Goal: Transaction & Acquisition: Purchase product/service

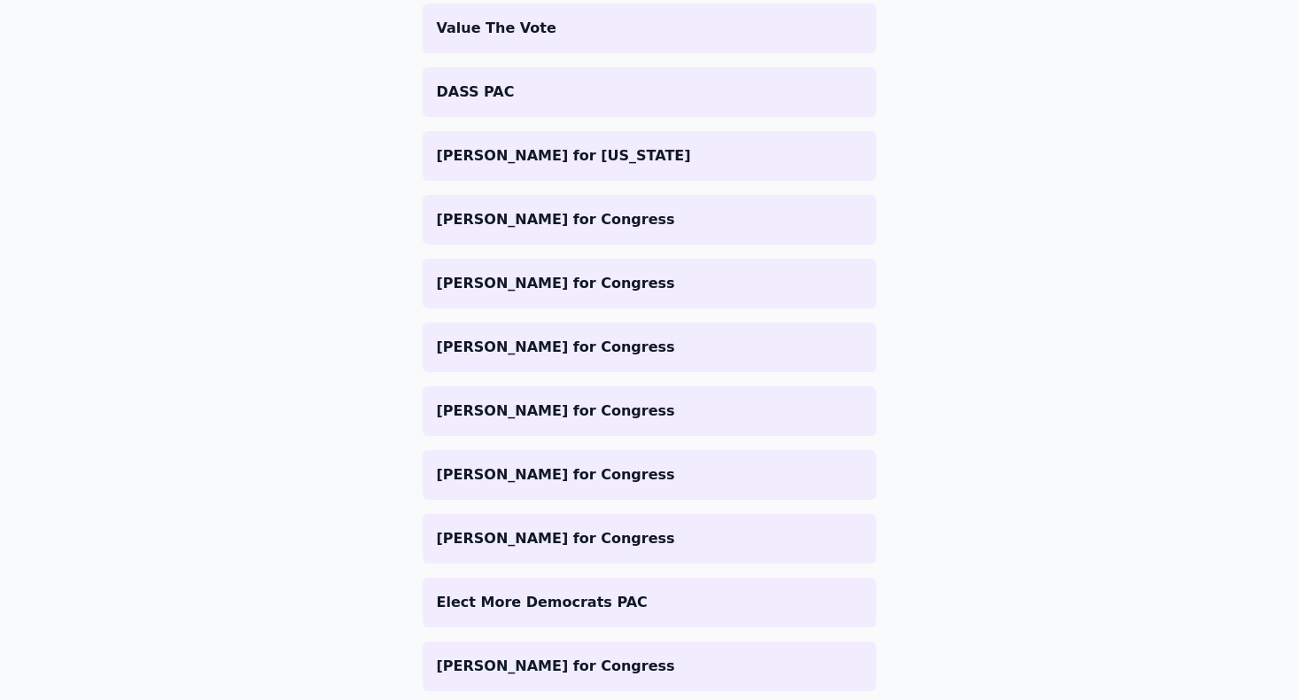
scroll to position [1103, 0]
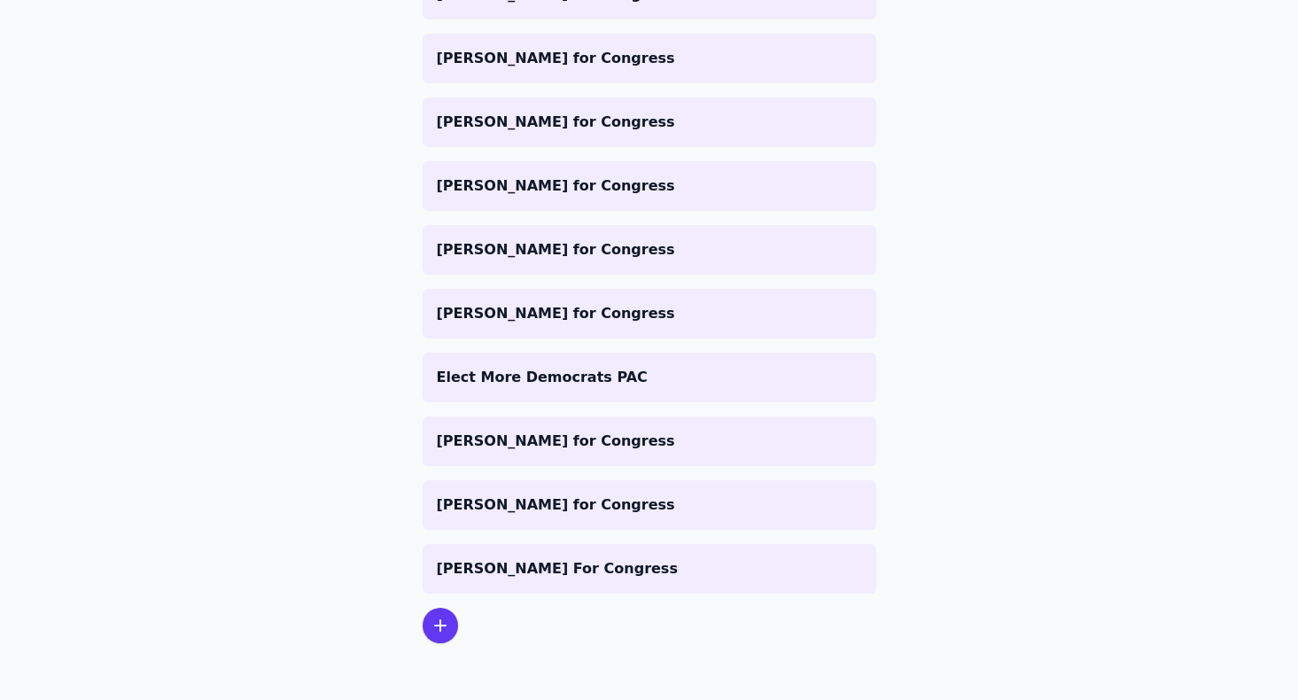
click at [446, 625] on icon at bounding box center [440, 625] width 21 height 21
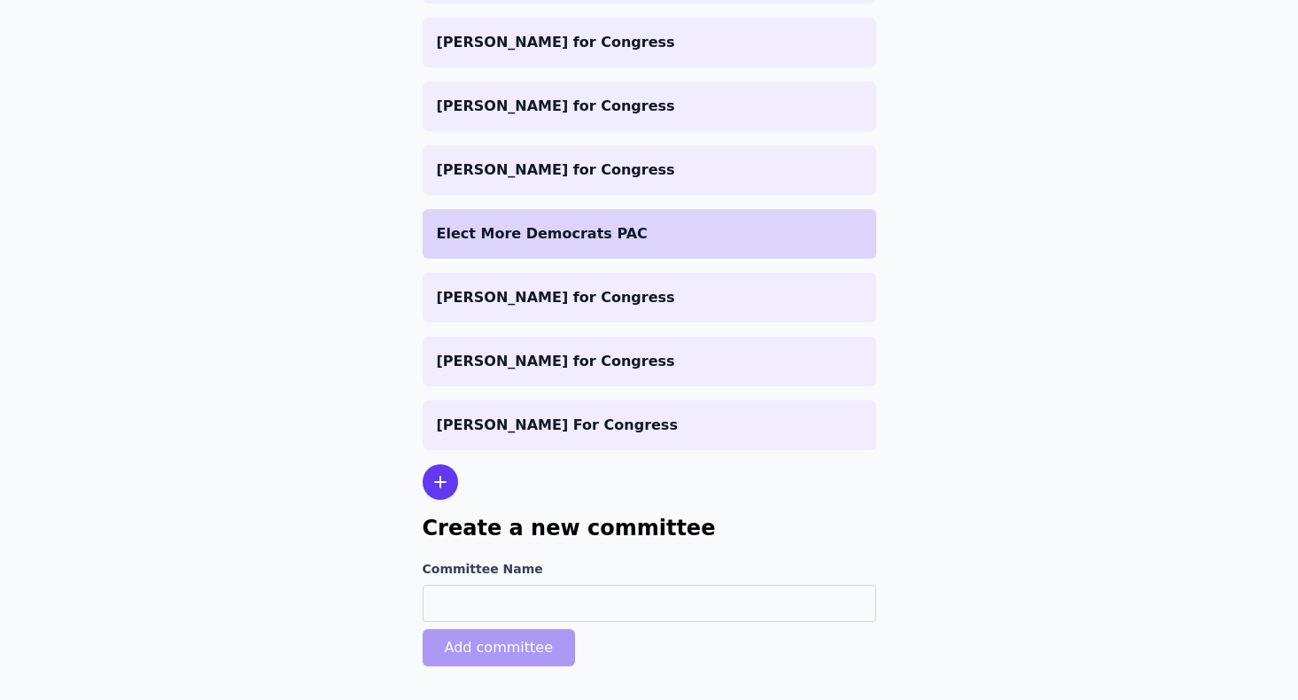
scroll to position [1277, 0]
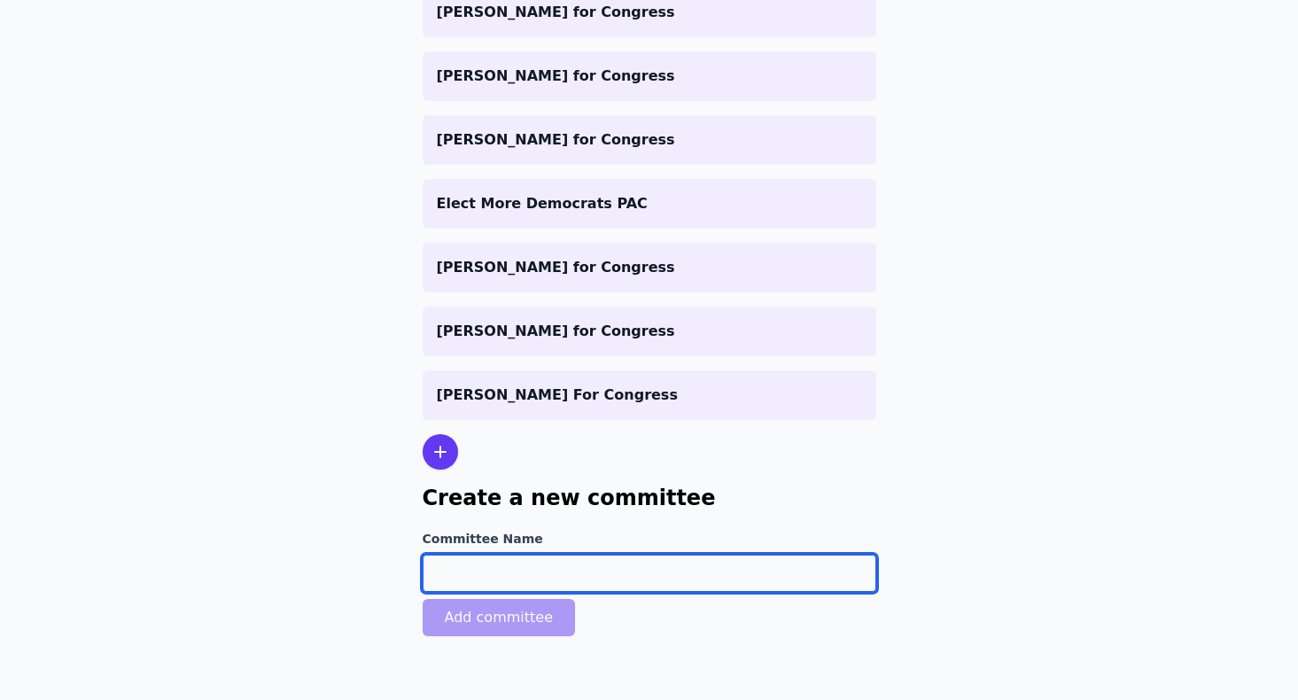
click at [543, 582] on input "Committee Name" at bounding box center [650, 573] width 454 height 37
type input "Peace Democrats"
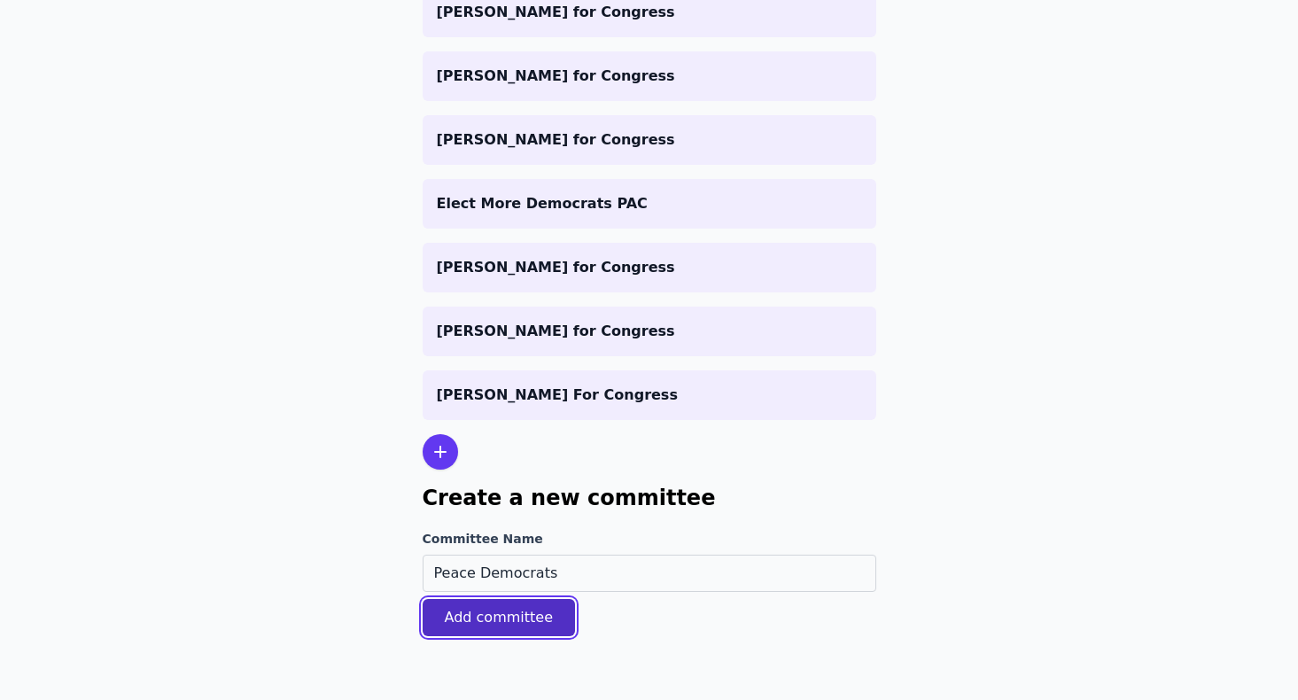
click at [515, 614] on button "Add committee" at bounding box center [499, 617] width 153 height 37
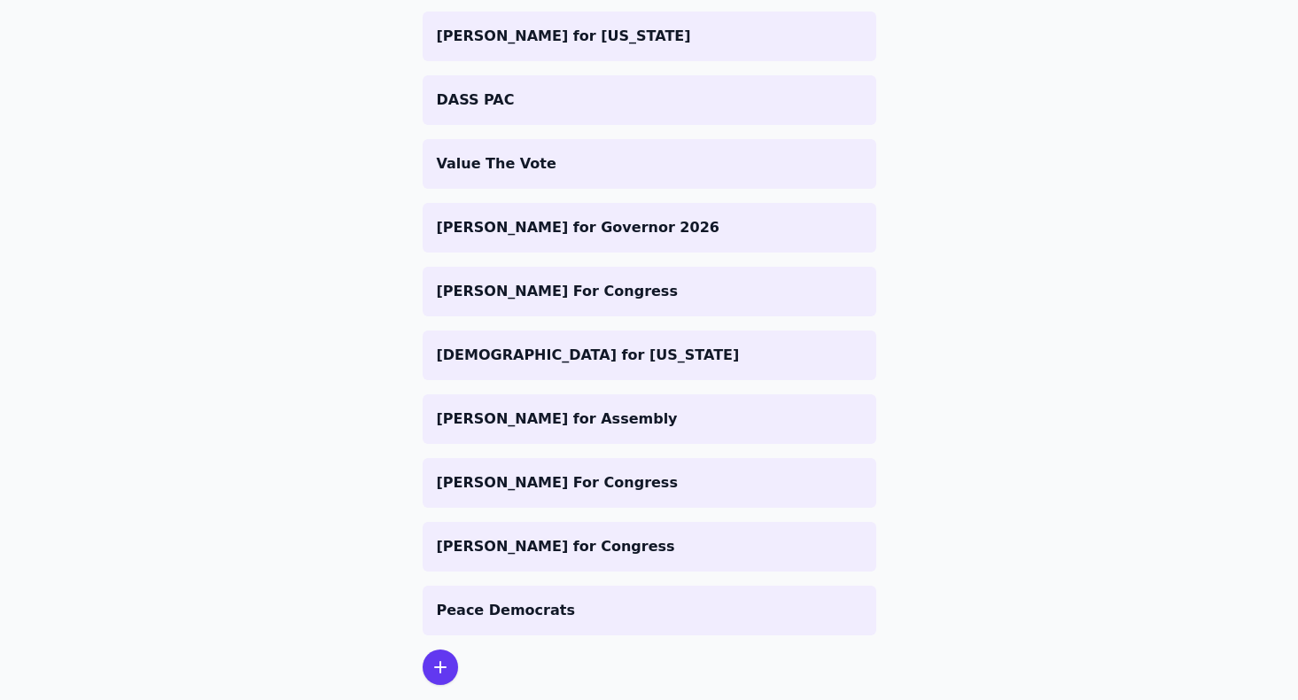
scroll to position [1227, 0]
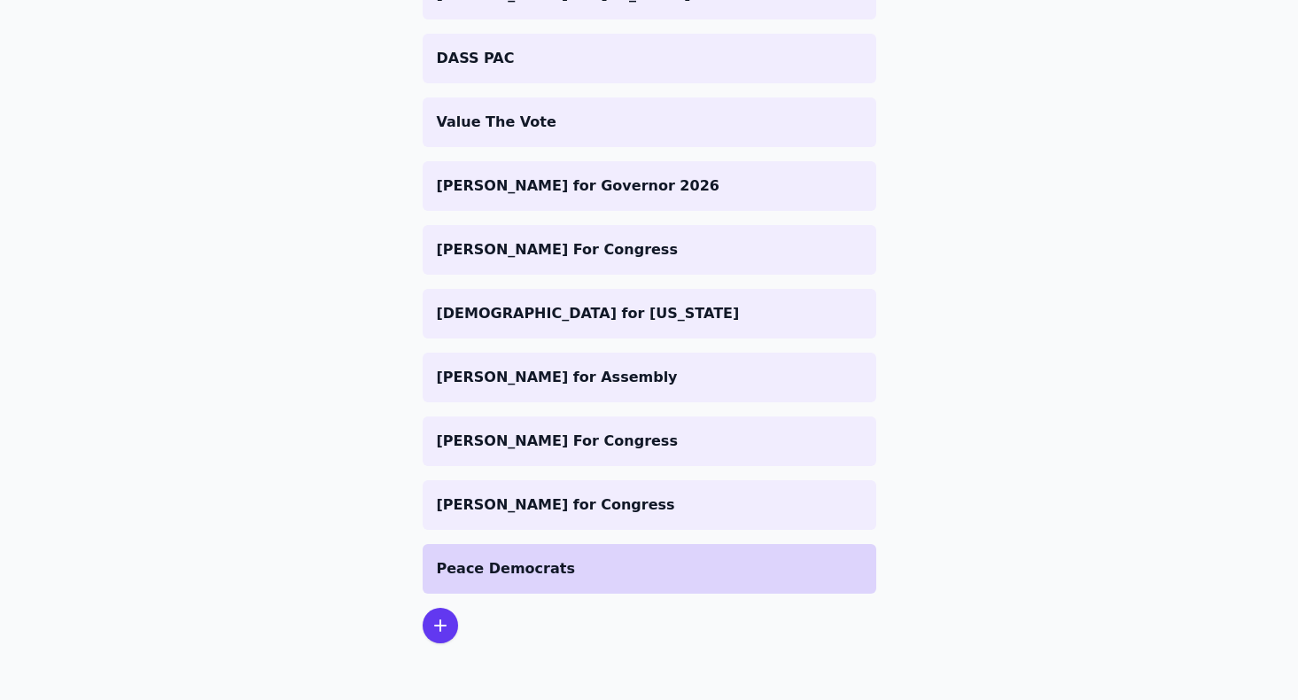
click at [565, 580] on li "Peace Democrats" at bounding box center [650, 569] width 454 height 50
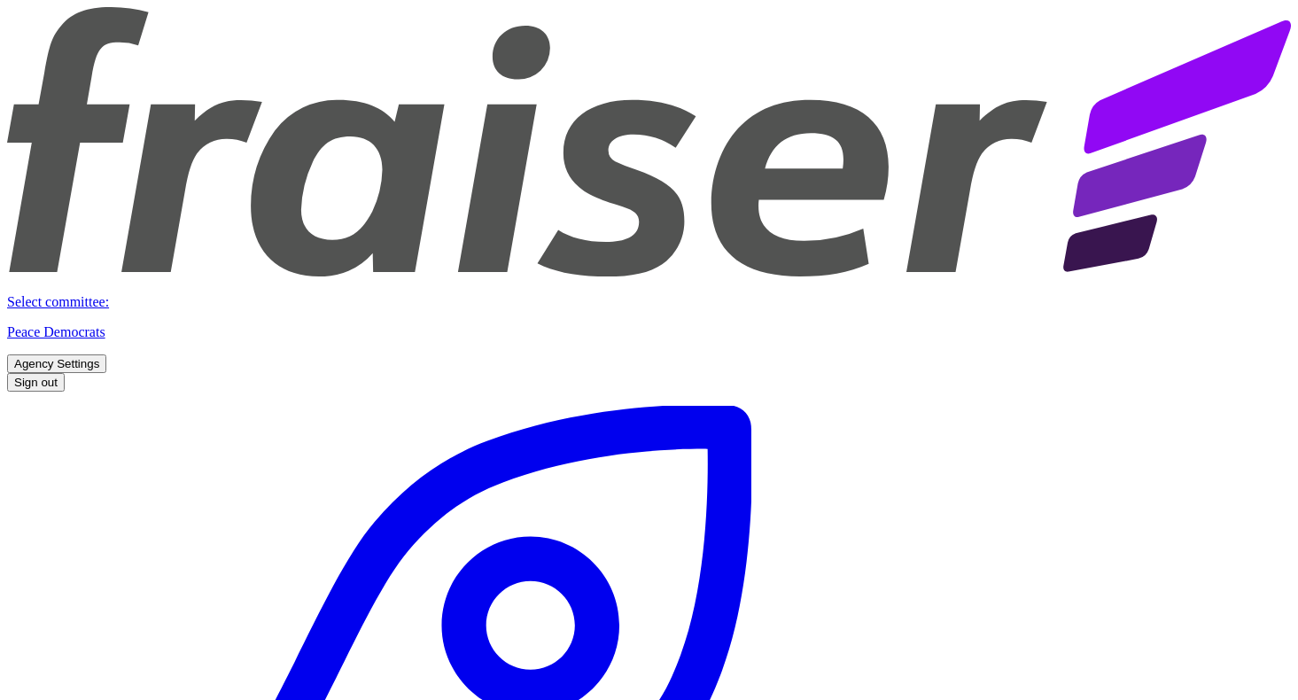
scroll to position [124, 0]
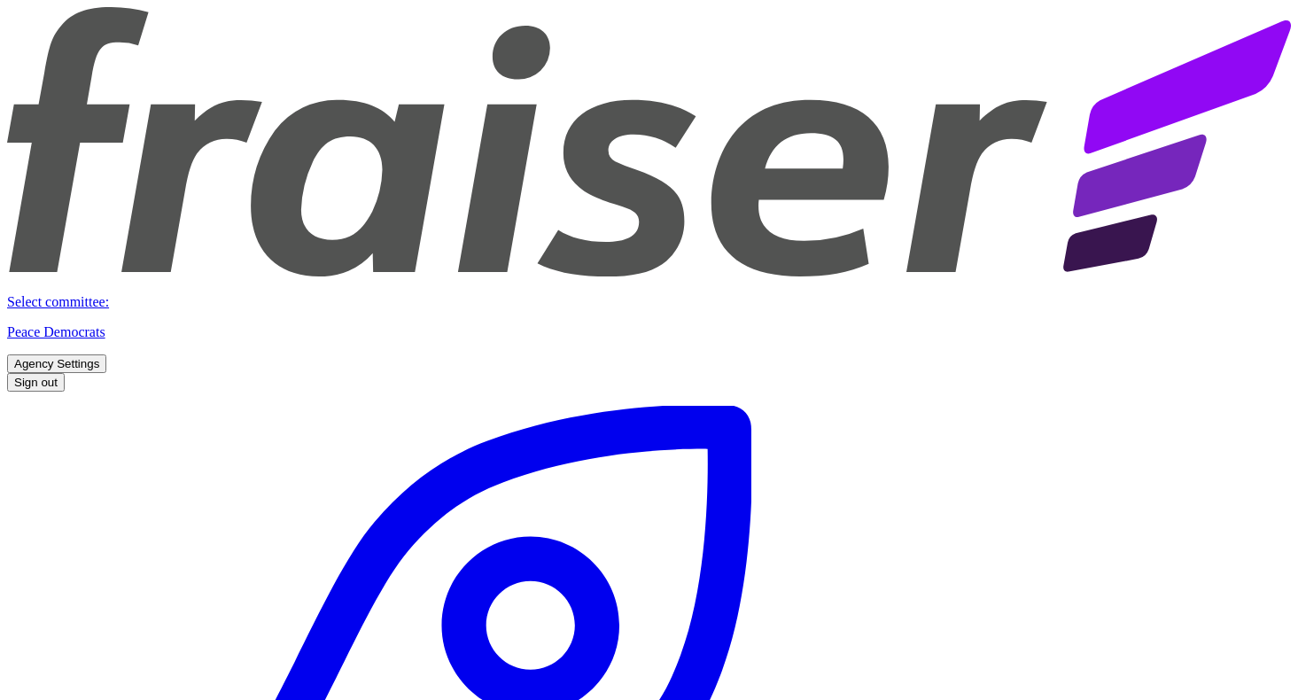
checkbox input "true"
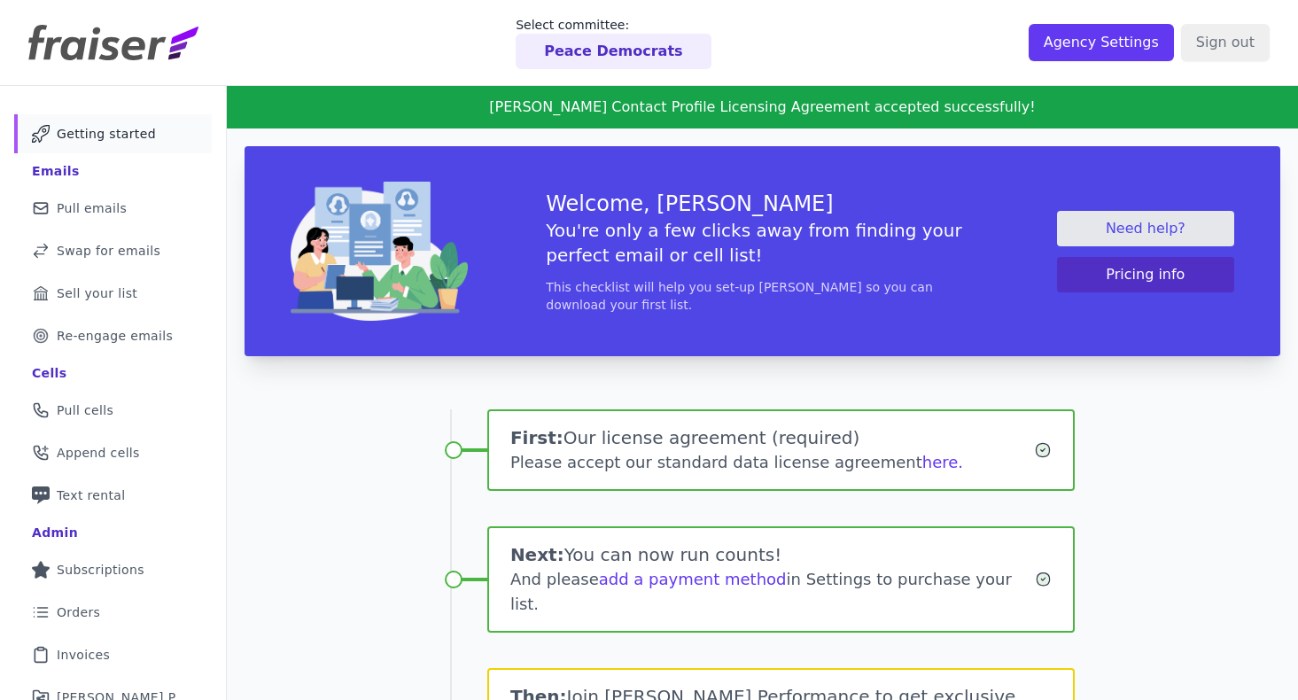
scroll to position [238, 0]
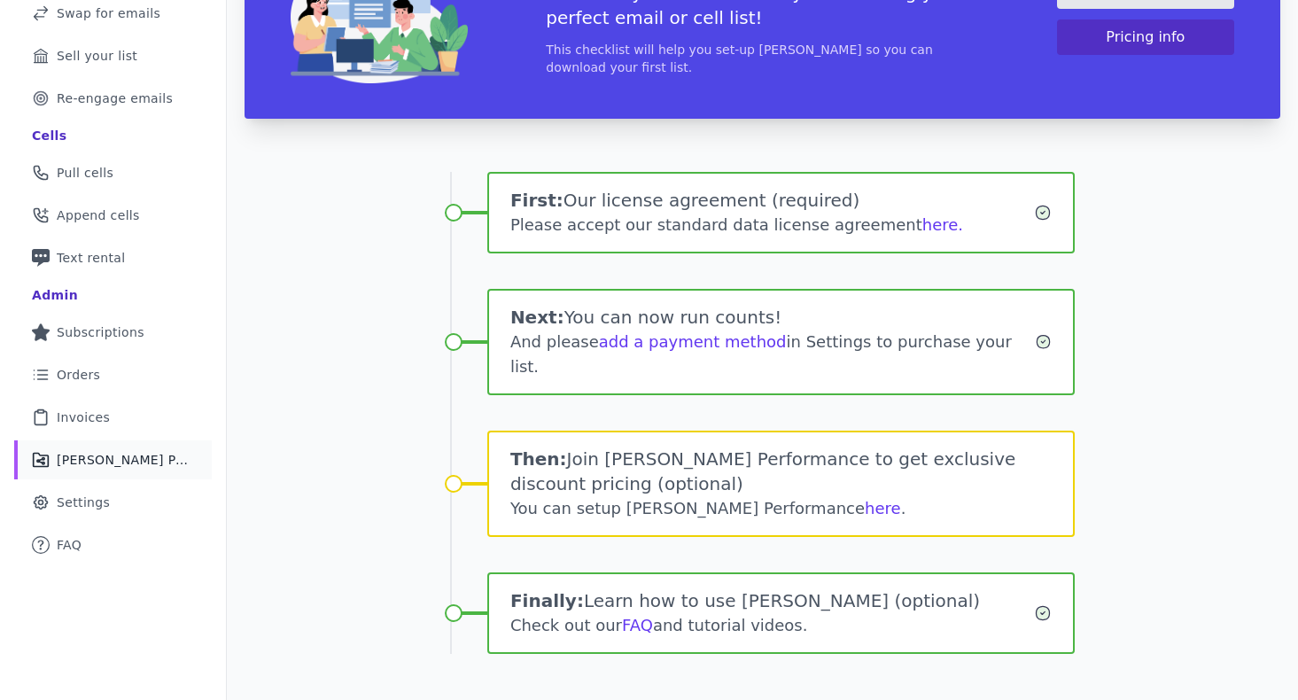
click at [136, 448] on link "Share Icon Outline of a share Fraiser Performance" at bounding box center [113, 459] width 198 height 39
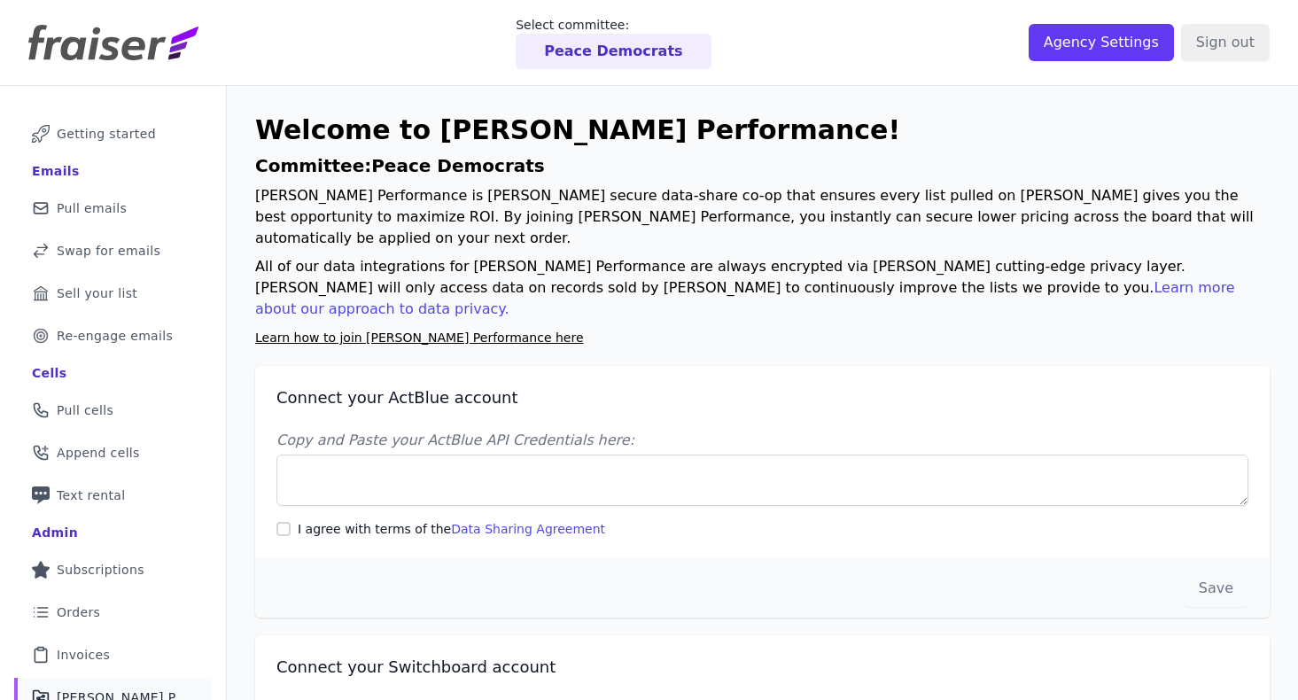
scroll to position [1, 0]
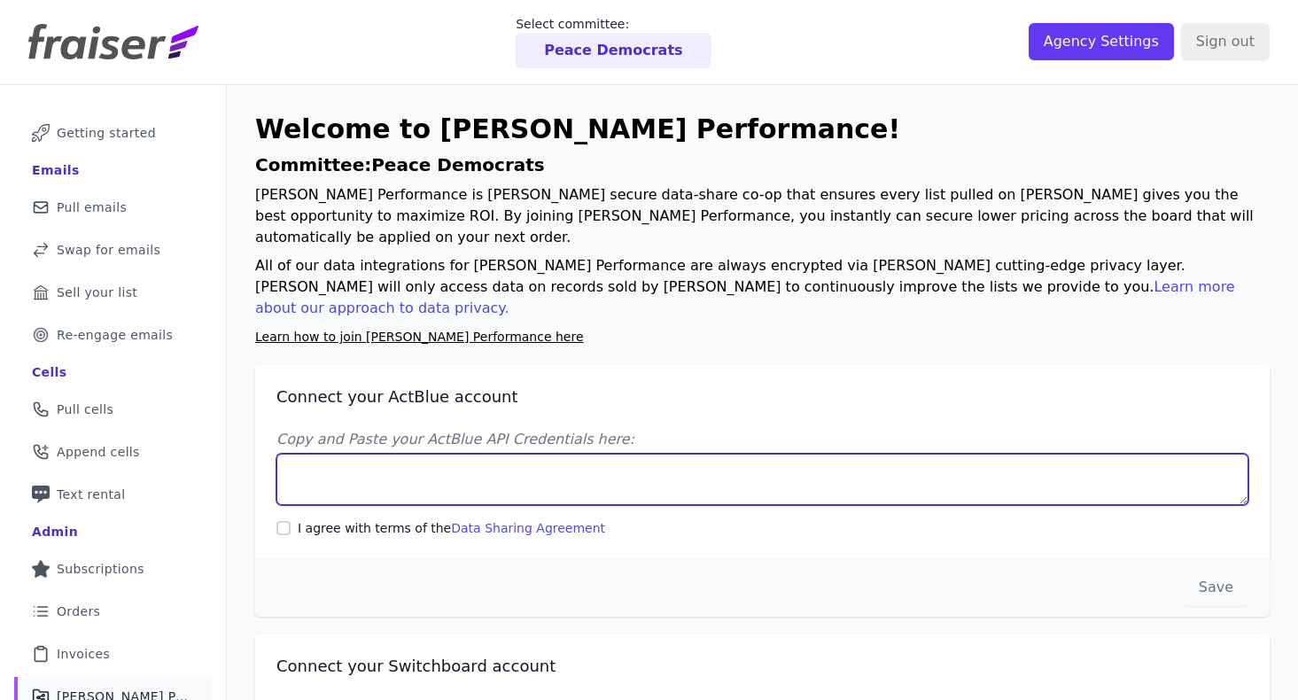
click at [511, 454] on textarea "Copy and Paste your ActBlue API Credentials here:" at bounding box center [763, 479] width 972 height 51
paste textarea "Client UUID: 984857c3-8efe-4407-8dd4-9ce94b788108 Client Secret: coxd+INZs5Ub/Z…"
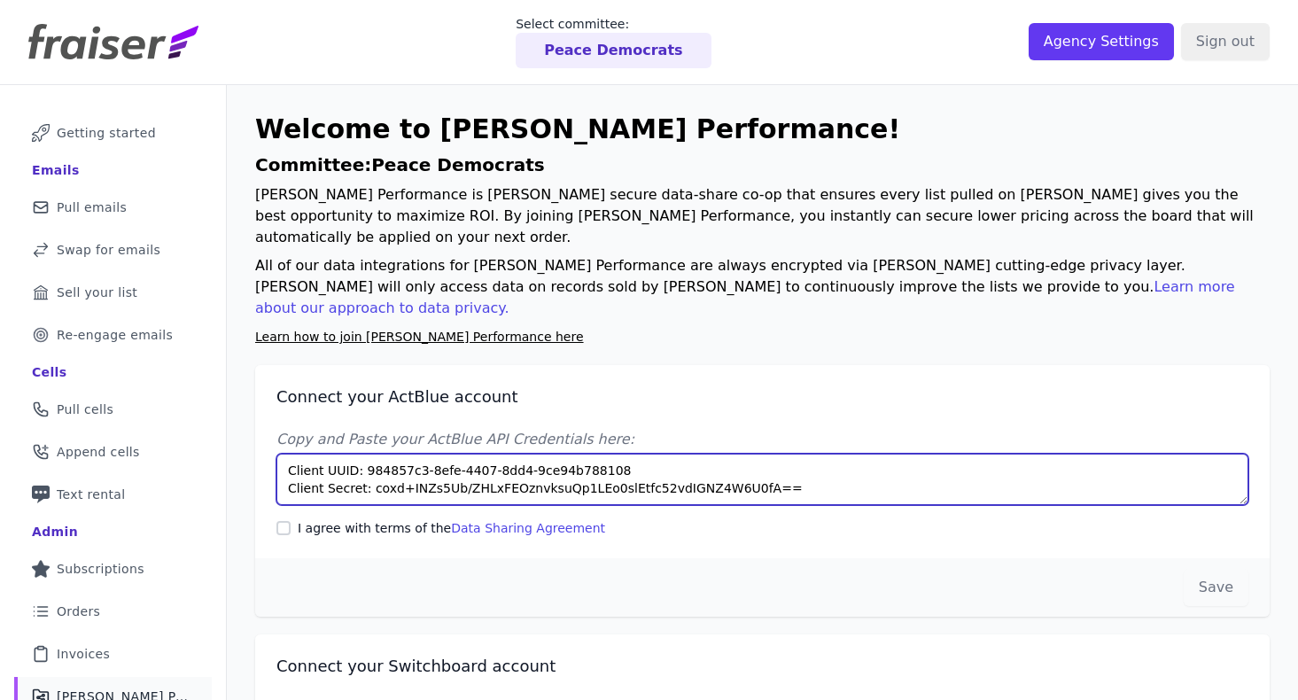
type textarea "Client UUID: 984857c3-8efe-4407-8dd4-9ce94b788108 Client Secret: coxd+INZs5Ub/Z…"
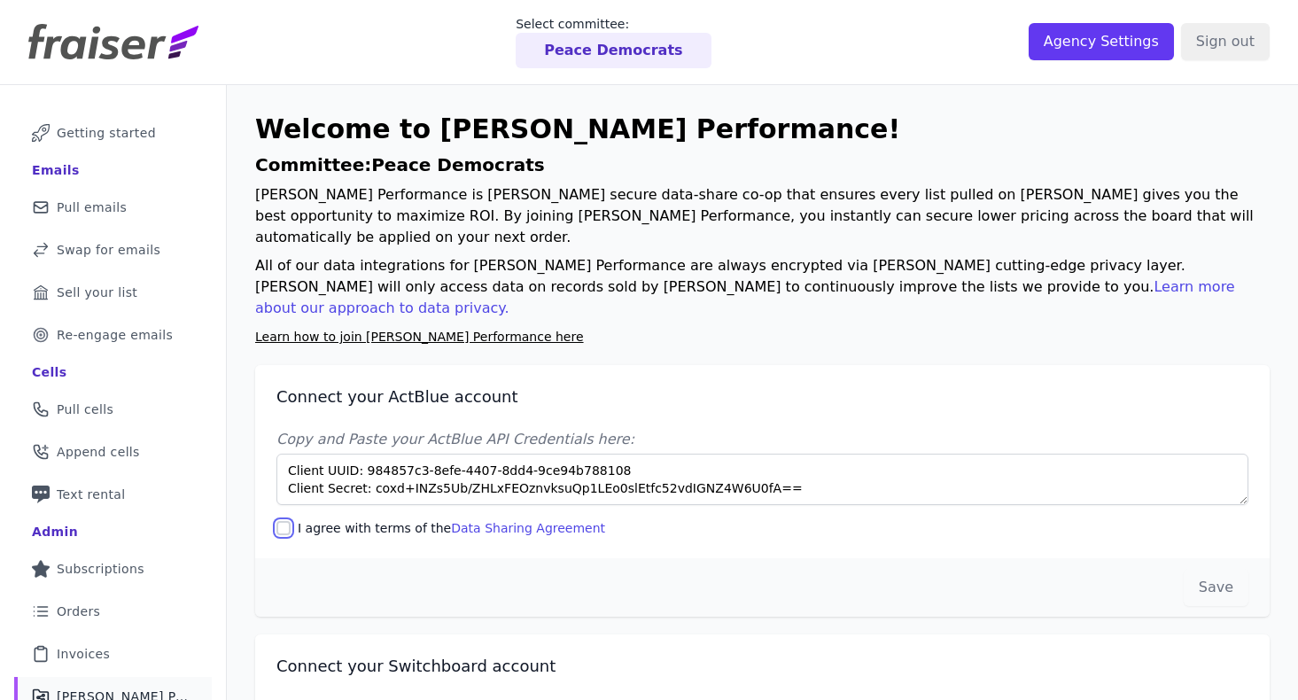
click at [286, 521] on input "I agree with terms of the Data Sharing Agreement" at bounding box center [284, 528] width 14 height 14
checkbox input "true"
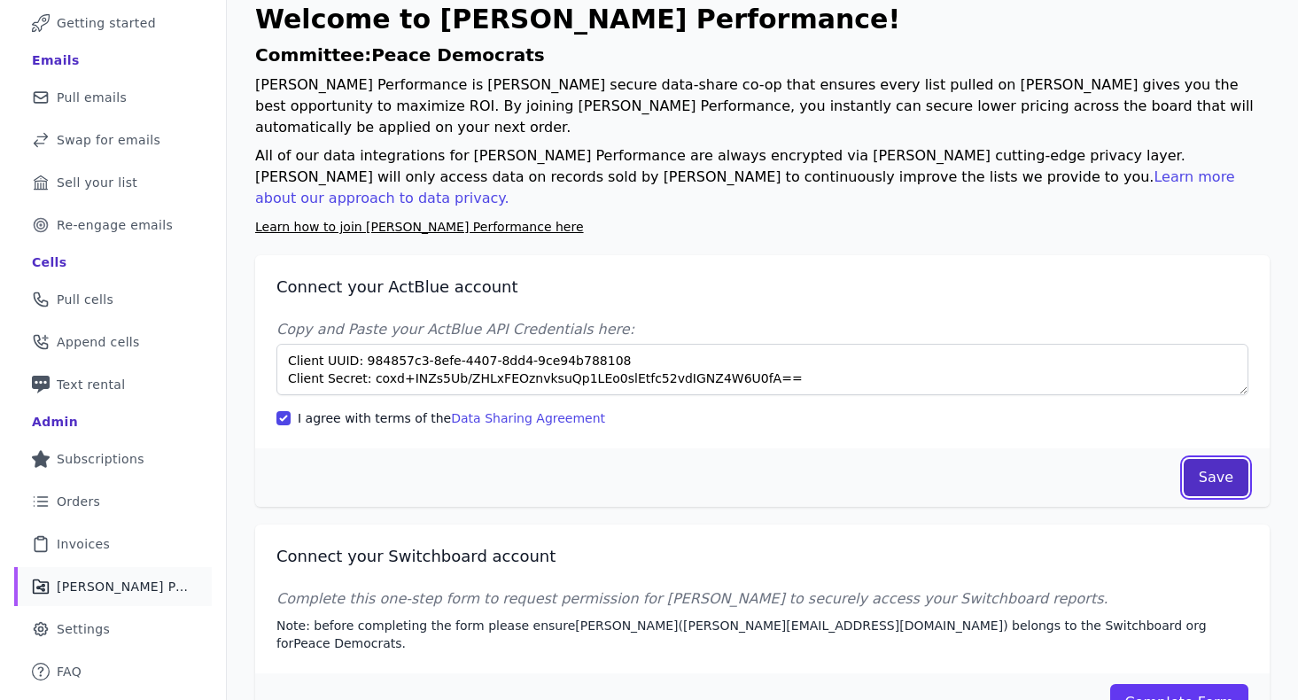
click at [1218, 459] on button "Save" at bounding box center [1216, 477] width 65 height 37
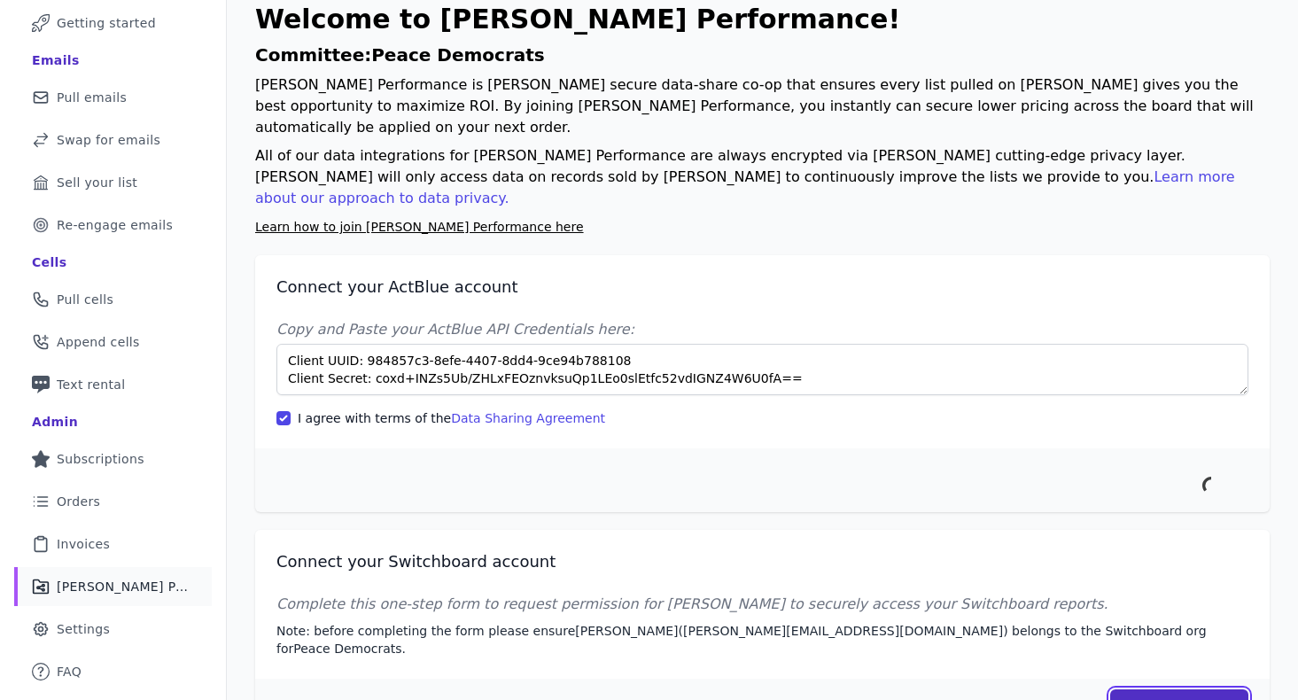
click at [1180, 689] on link "Complete Form" at bounding box center [1179, 707] width 139 height 37
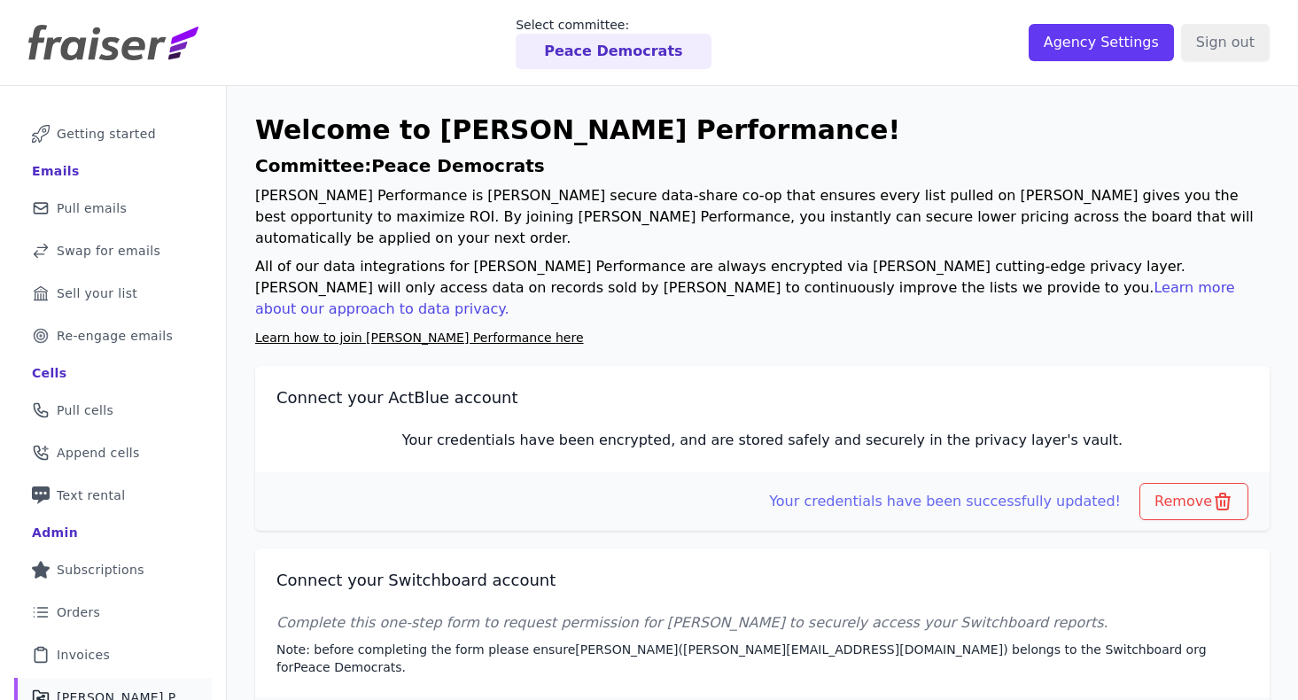
scroll to position [102, 0]
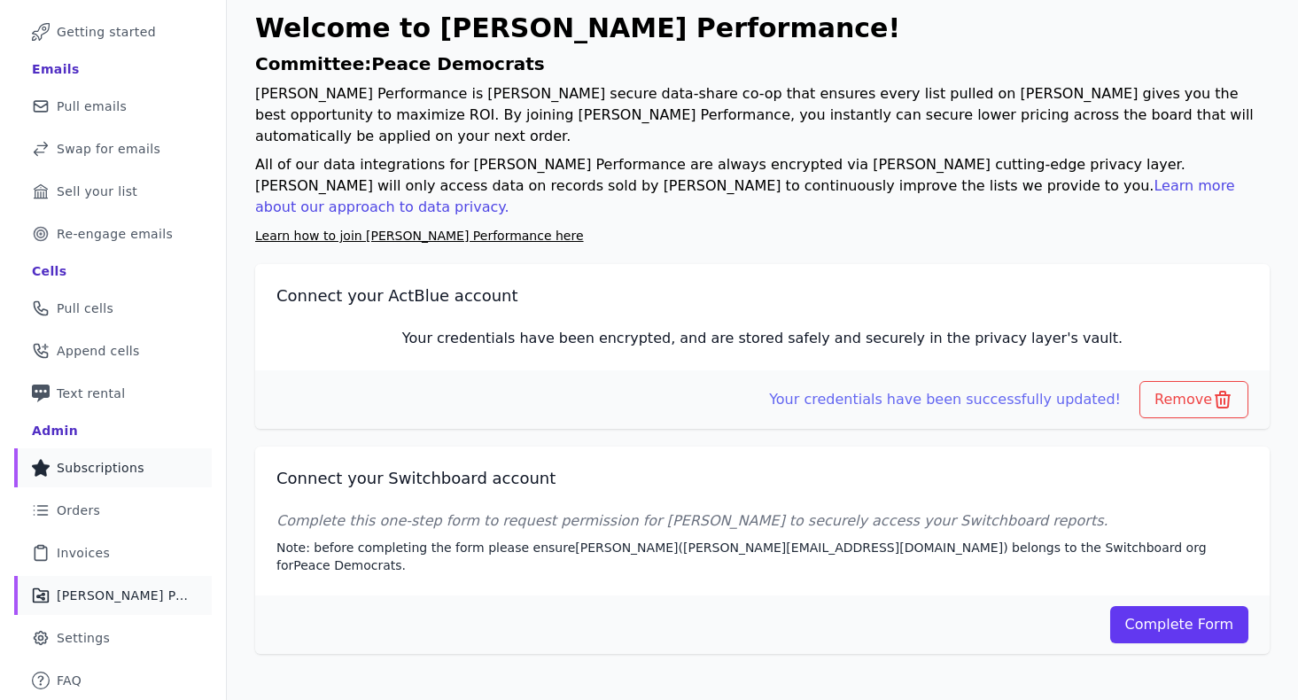
click at [129, 466] on span "Subscriptions" at bounding box center [101, 468] width 88 height 18
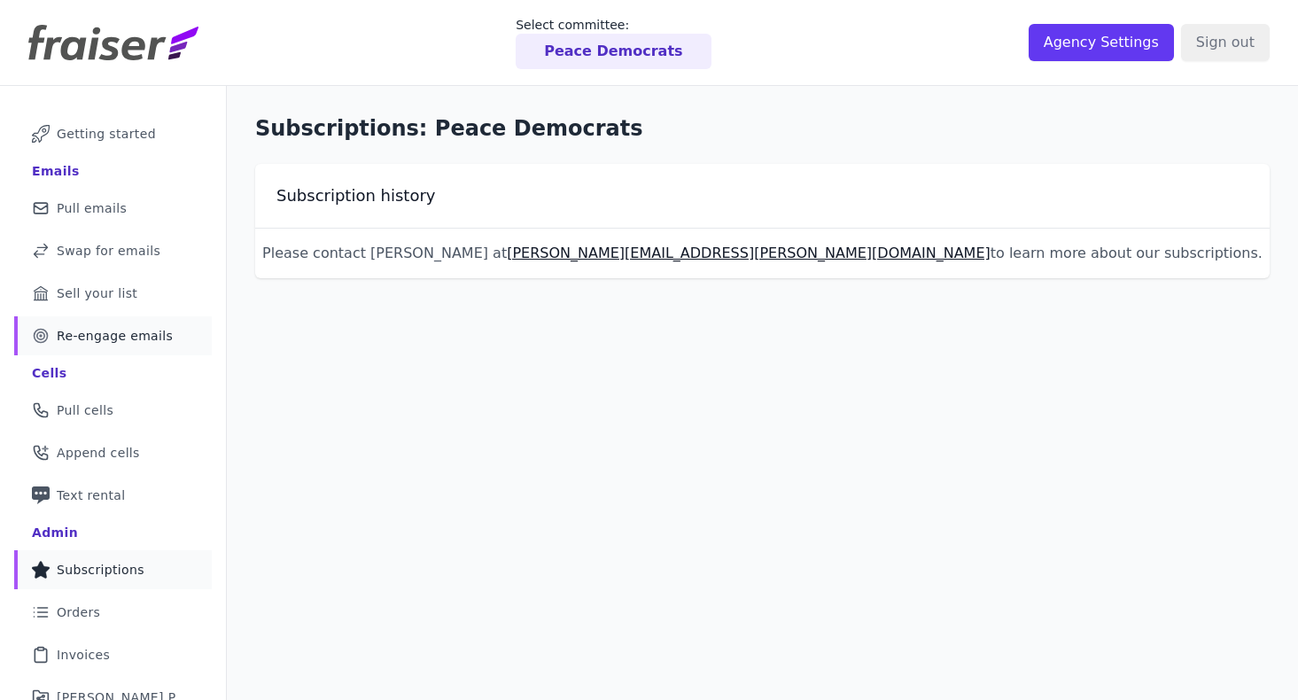
scroll to position [76, 0]
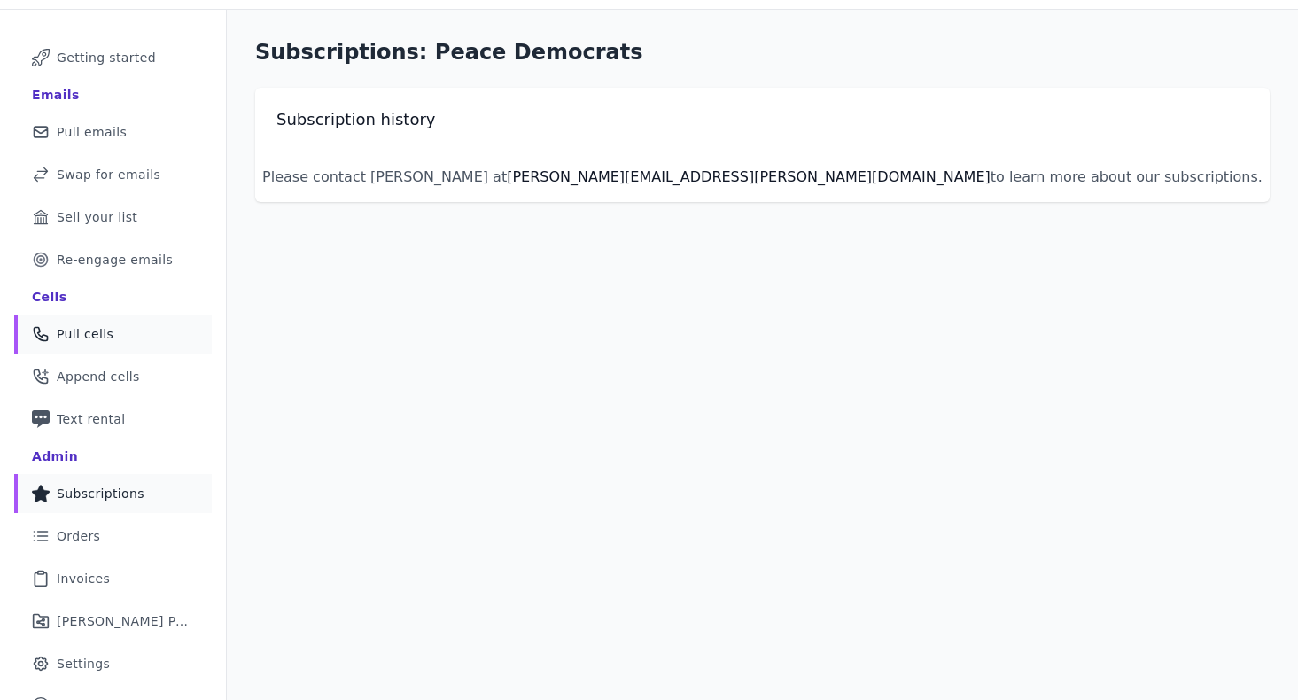
click at [97, 333] on span "Pull cells" at bounding box center [85, 334] width 57 height 18
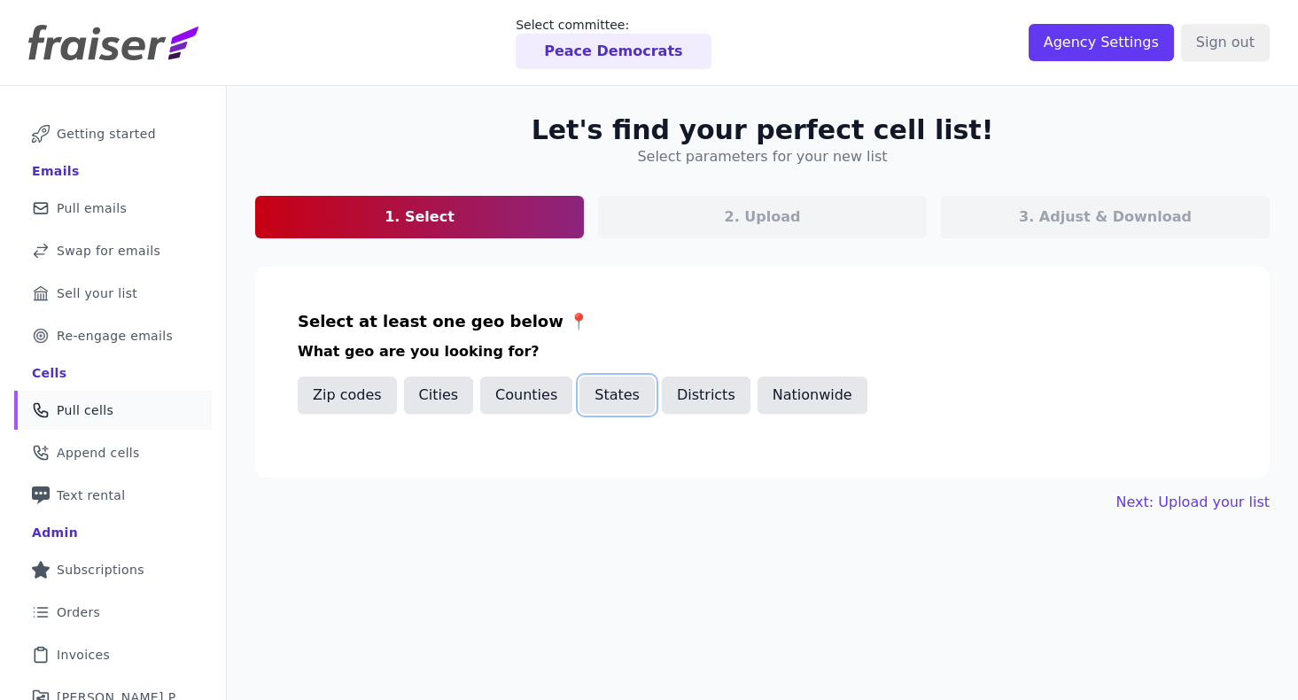
click at [619, 385] on button "States" at bounding box center [617, 395] width 75 height 37
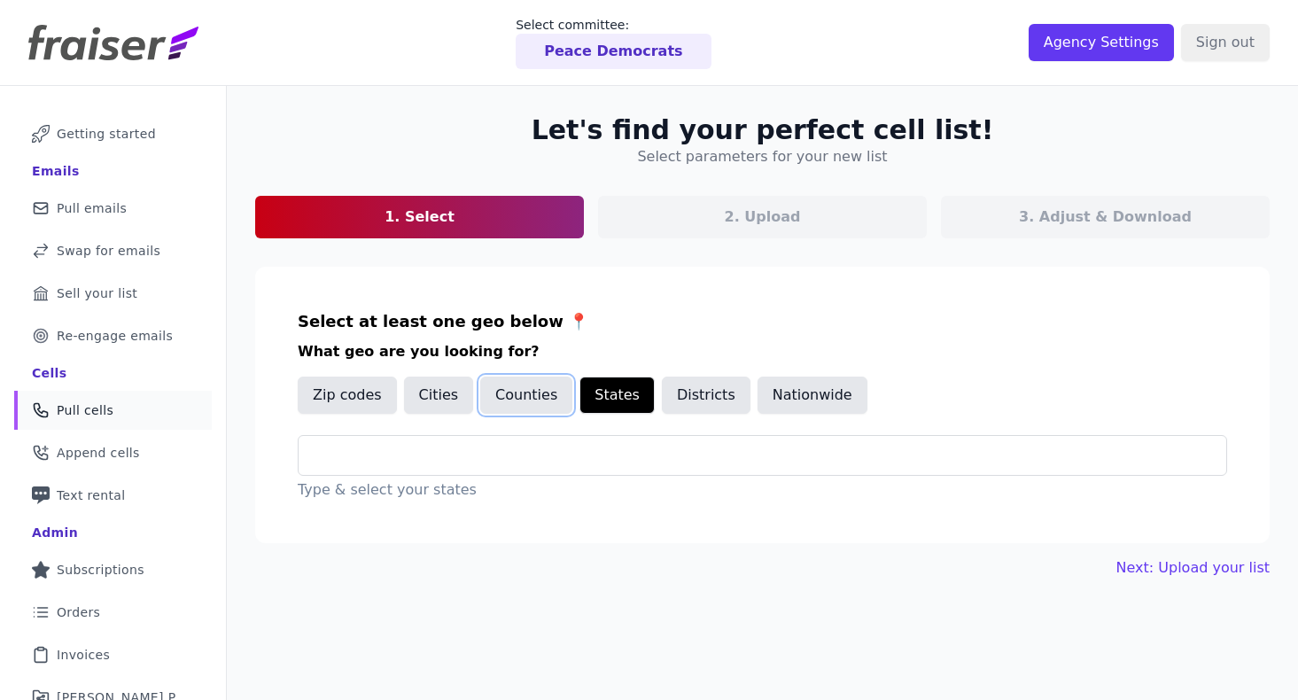
click at [528, 393] on button "Counties" at bounding box center [526, 395] width 92 height 37
click at [504, 442] on div at bounding box center [770, 455] width 914 height 39
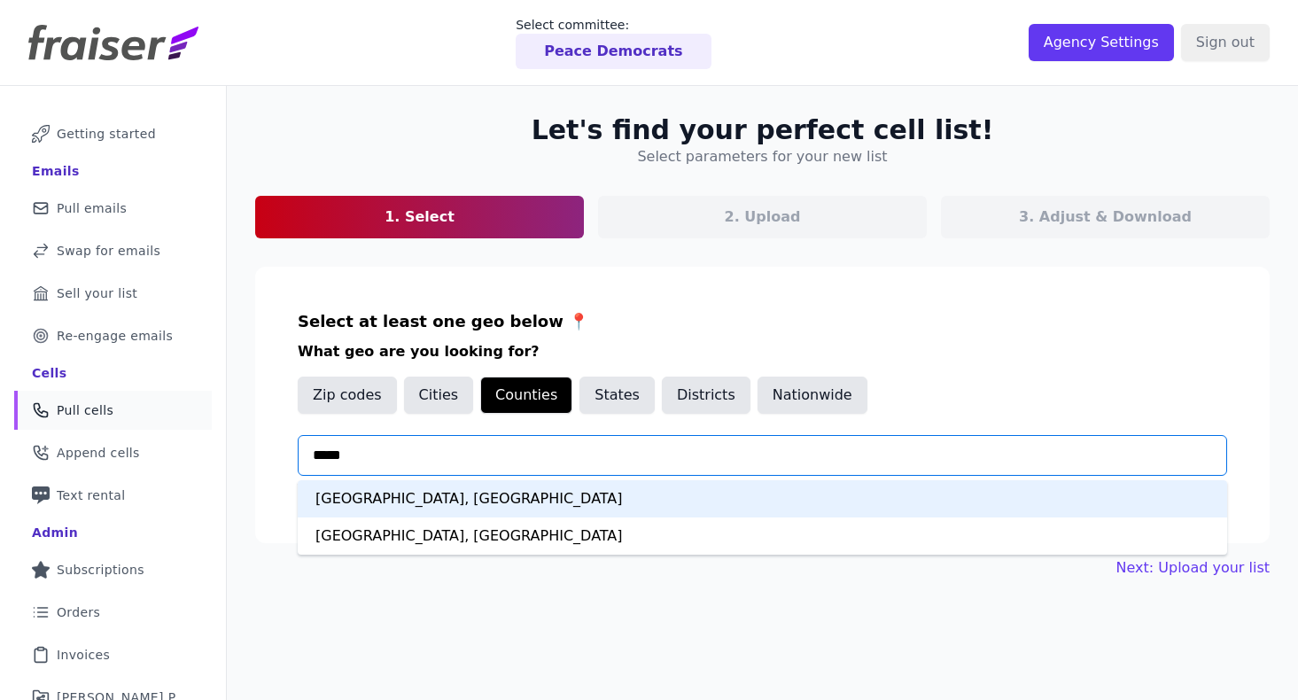
type input "******"
click at [413, 456] on input "******" at bounding box center [770, 455] width 914 height 21
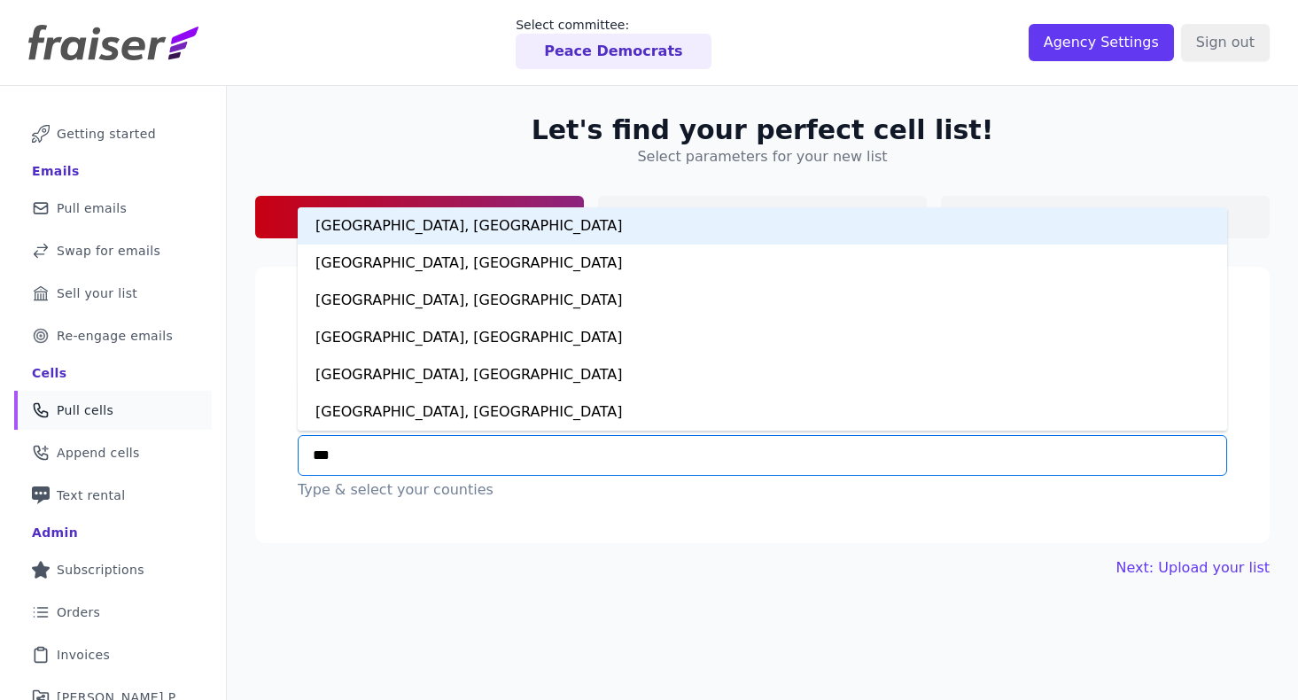
type input "***"
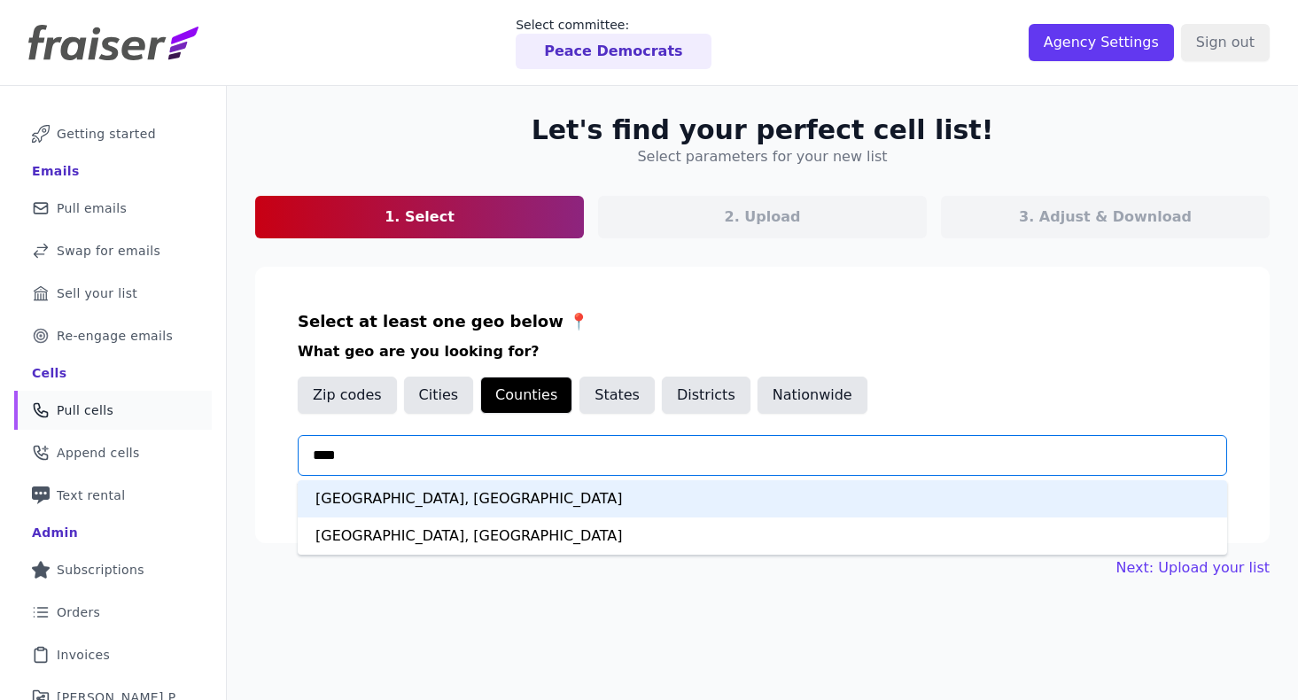
click at [395, 500] on div "Los Angeles County, CA" at bounding box center [763, 498] width 930 height 37
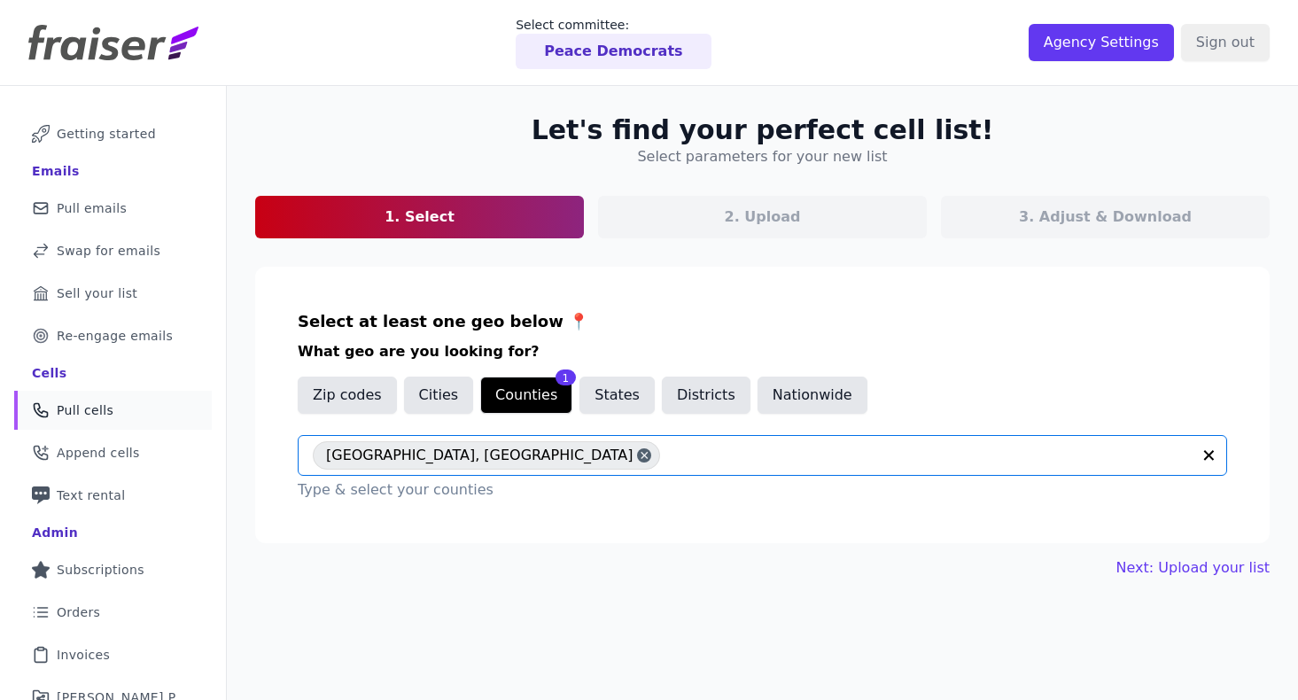
click at [669, 457] on input "text" at bounding box center [930, 455] width 522 height 21
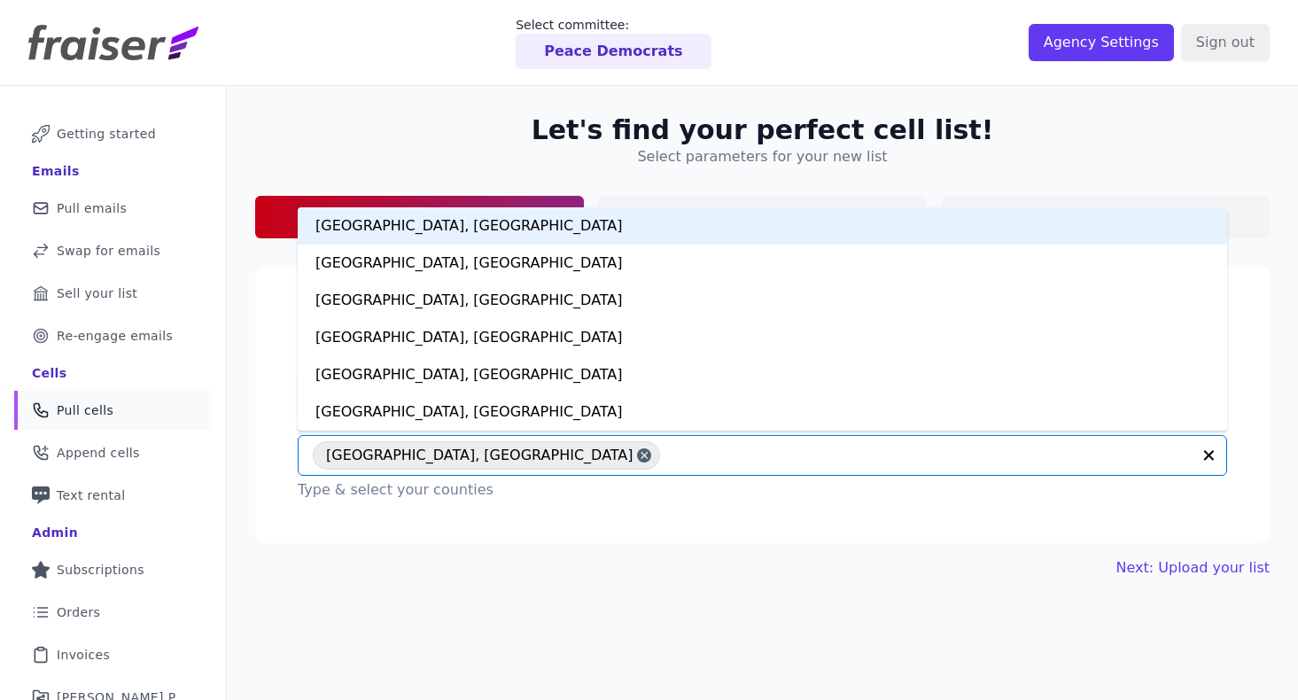
click at [669, 465] on input "text" at bounding box center [930, 455] width 522 height 21
type input "******"
click at [444, 233] on div "Orange County, CA" at bounding box center [763, 225] width 930 height 37
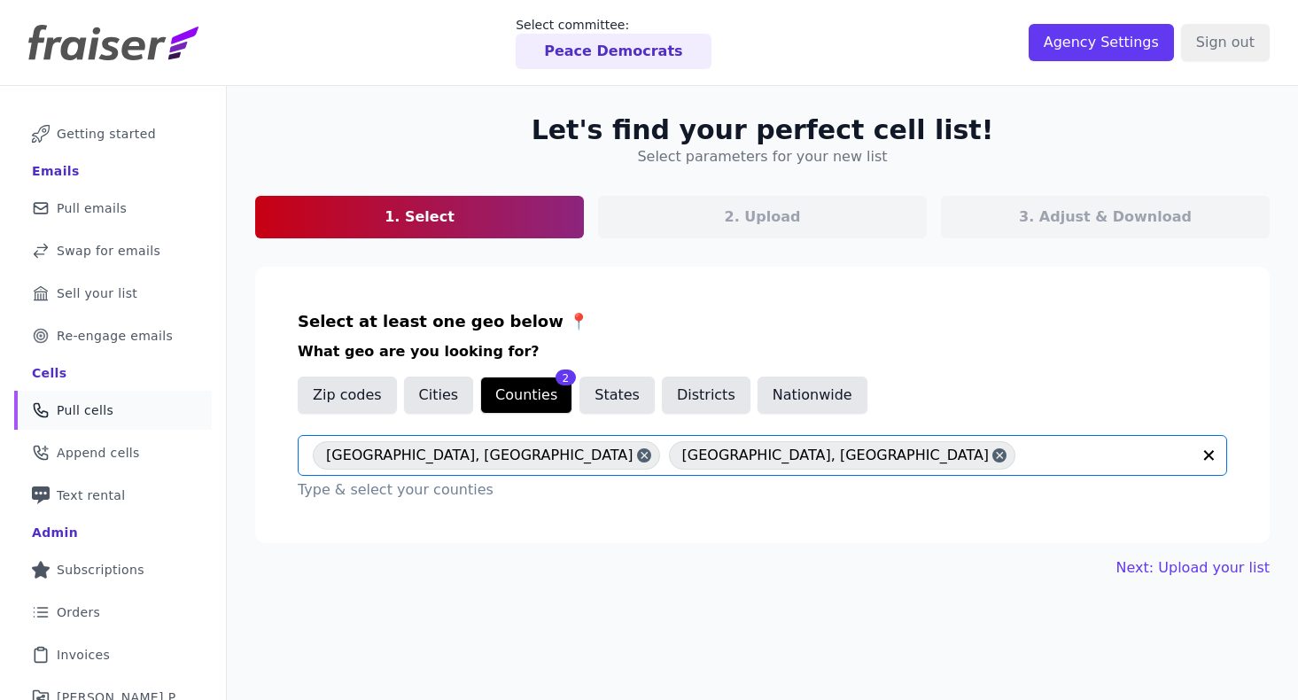
click at [635, 493] on p "Type & select your counties" at bounding box center [763, 489] width 930 height 21
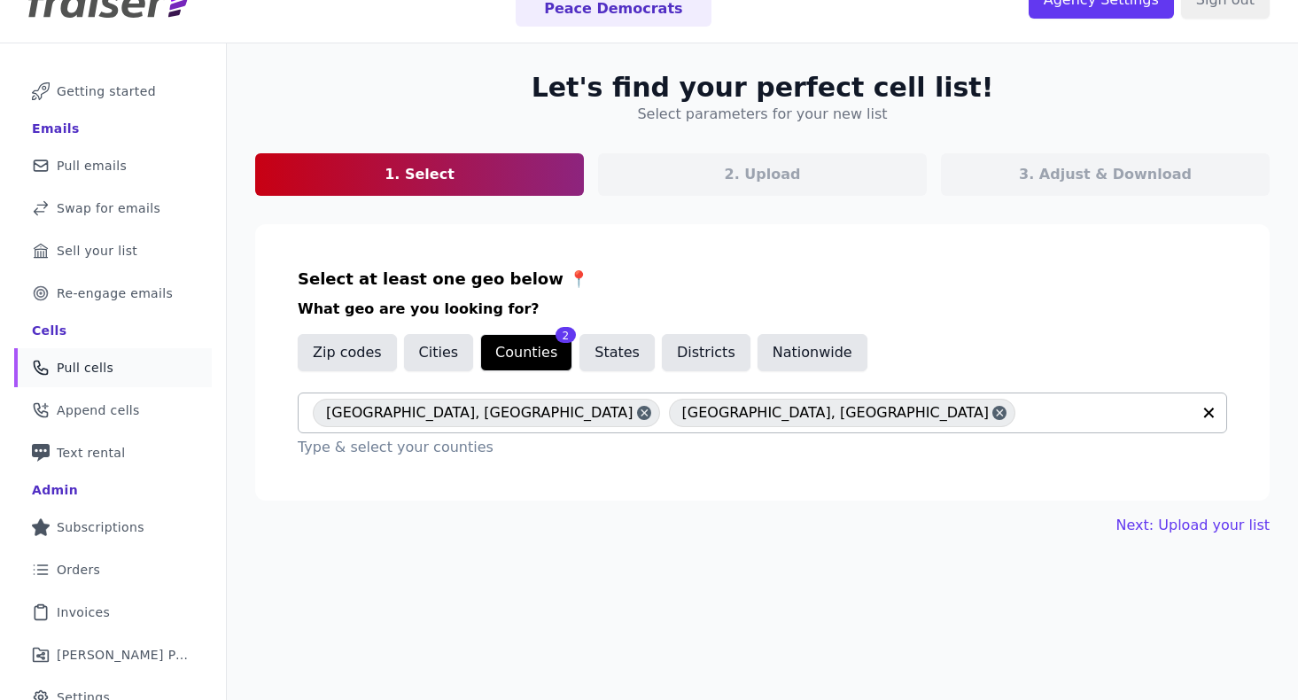
scroll to position [45, 0]
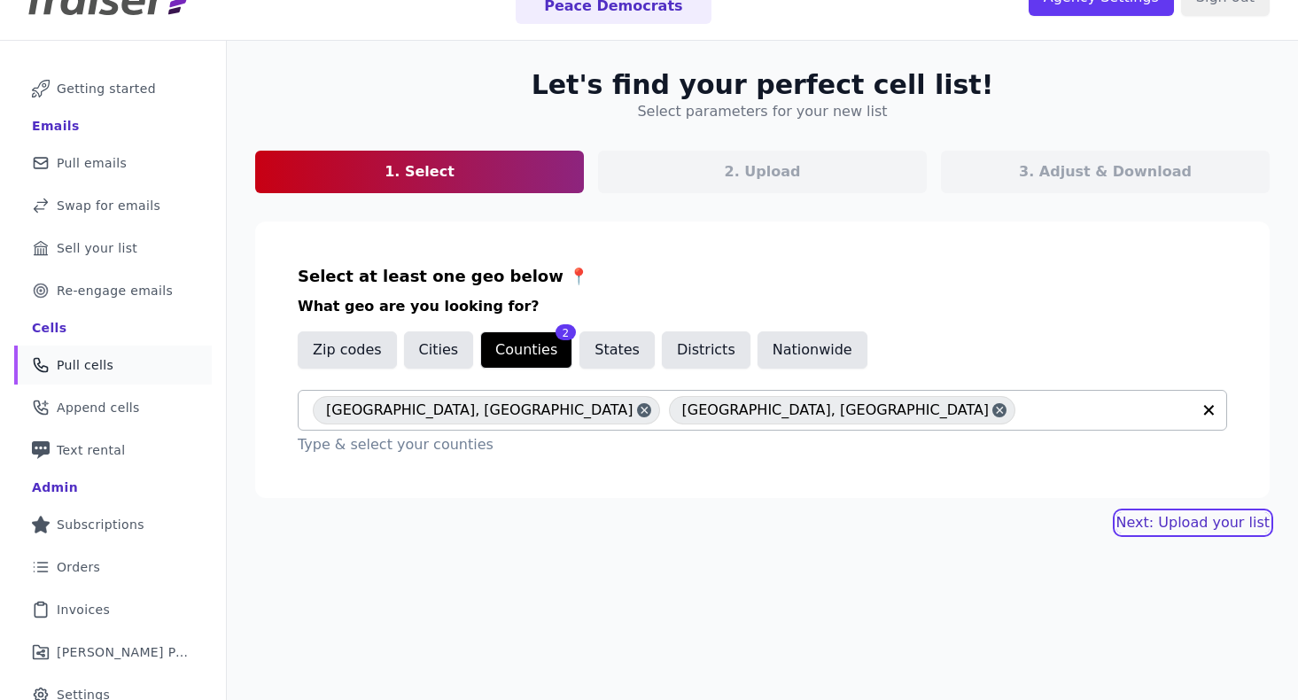
click at [1164, 512] on link "Next: Upload your list" at bounding box center [1193, 522] width 153 height 21
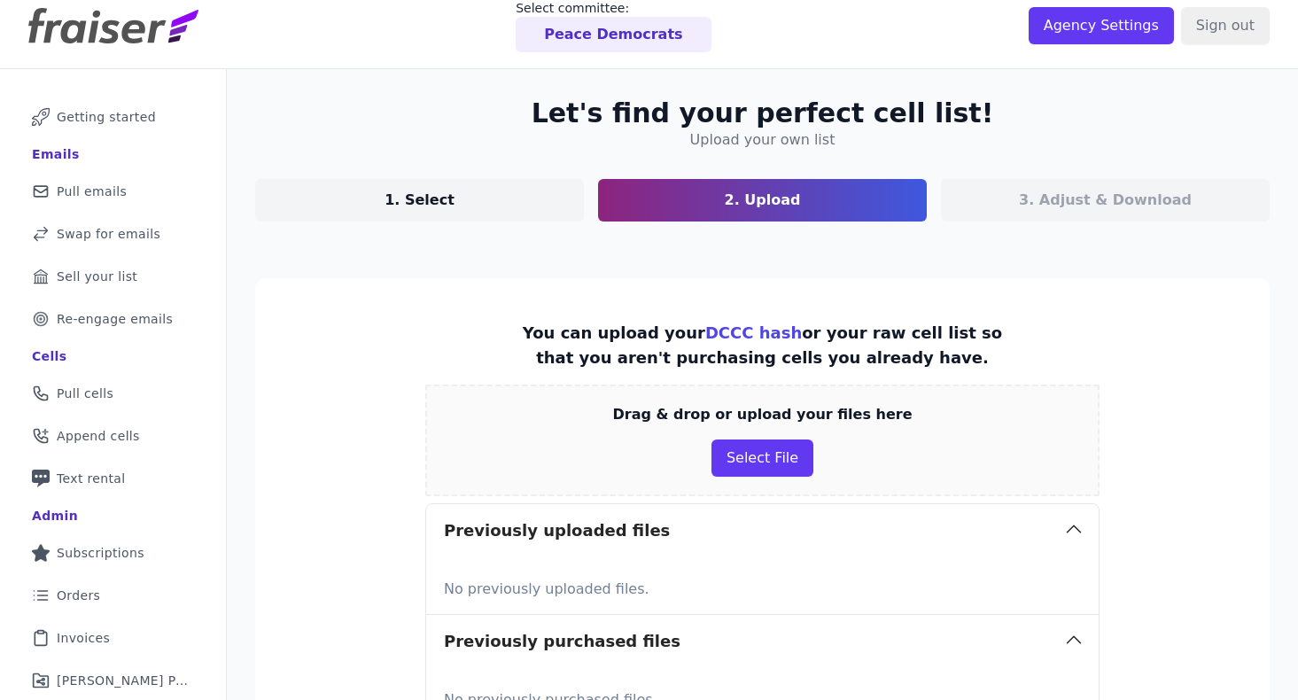
scroll to position [215, 0]
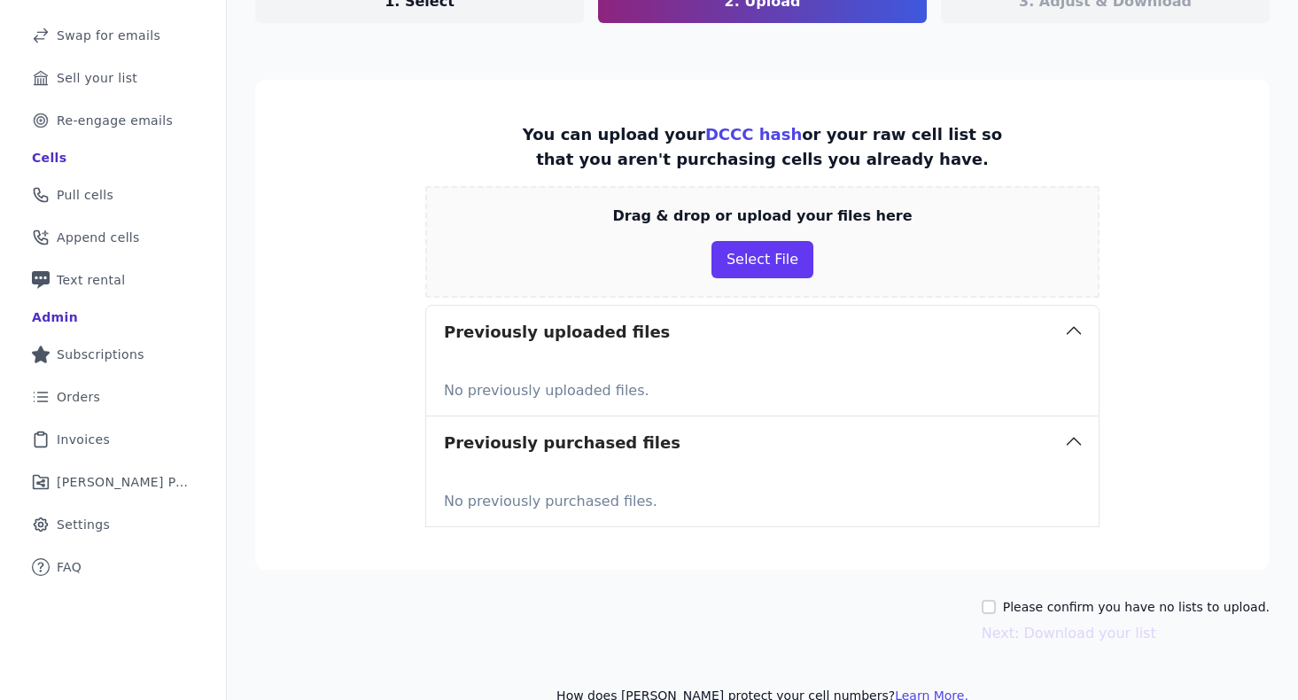
click at [1024, 601] on div "Please confirm you have no lists to upload." at bounding box center [1126, 607] width 288 height 18
click at [1001, 611] on div "Please confirm you have no lists to upload. Next: Download your list" at bounding box center [762, 621] width 1015 height 46
click at [996, 609] on input "Please confirm you have no lists to upload." at bounding box center [989, 607] width 14 height 14
checkbox input "true"
click at [1091, 635] on button "Next: Download your list" at bounding box center [1069, 633] width 175 height 21
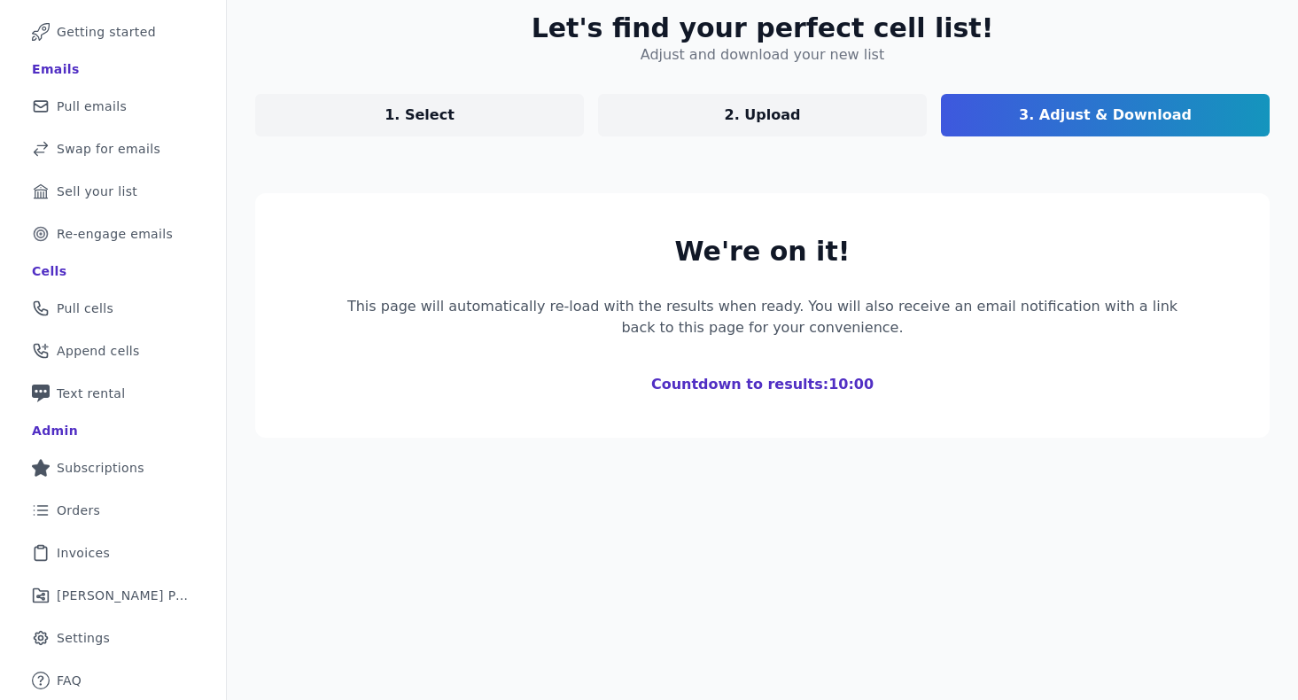
scroll to position [102, 0]
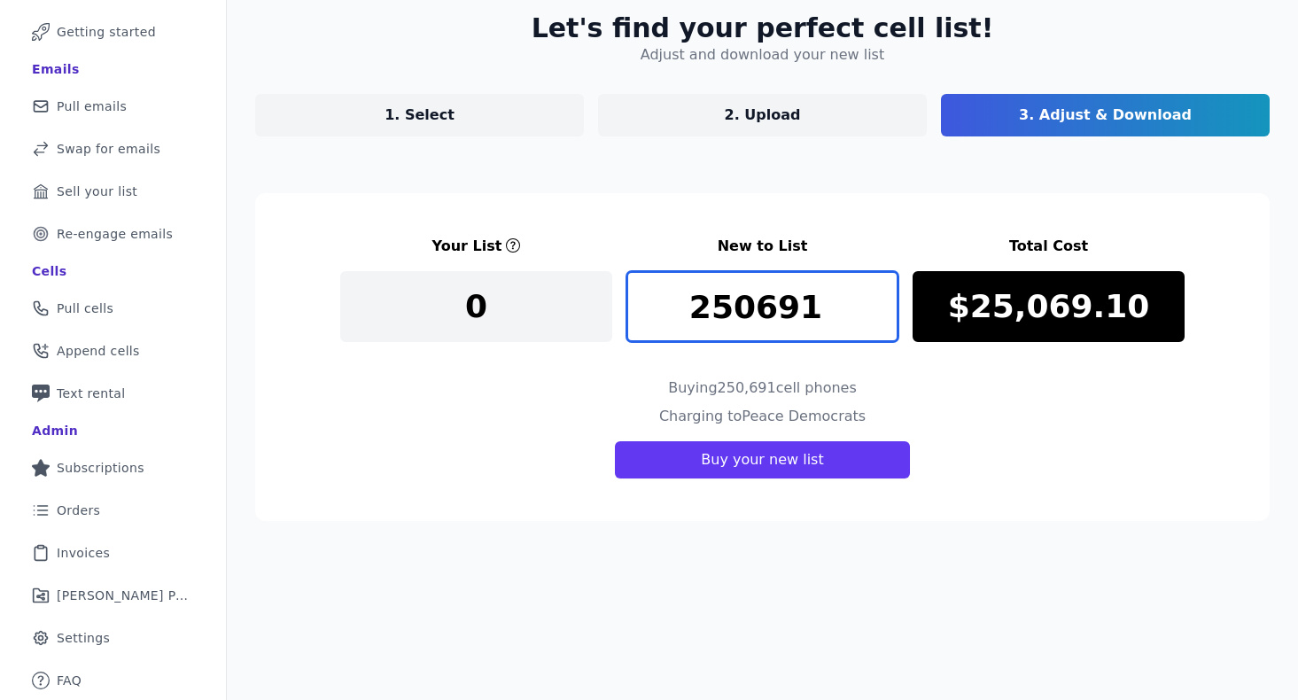
click at [769, 323] on input "250691" at bounding box center [763, 306] width 272 height 71
type input "5000"
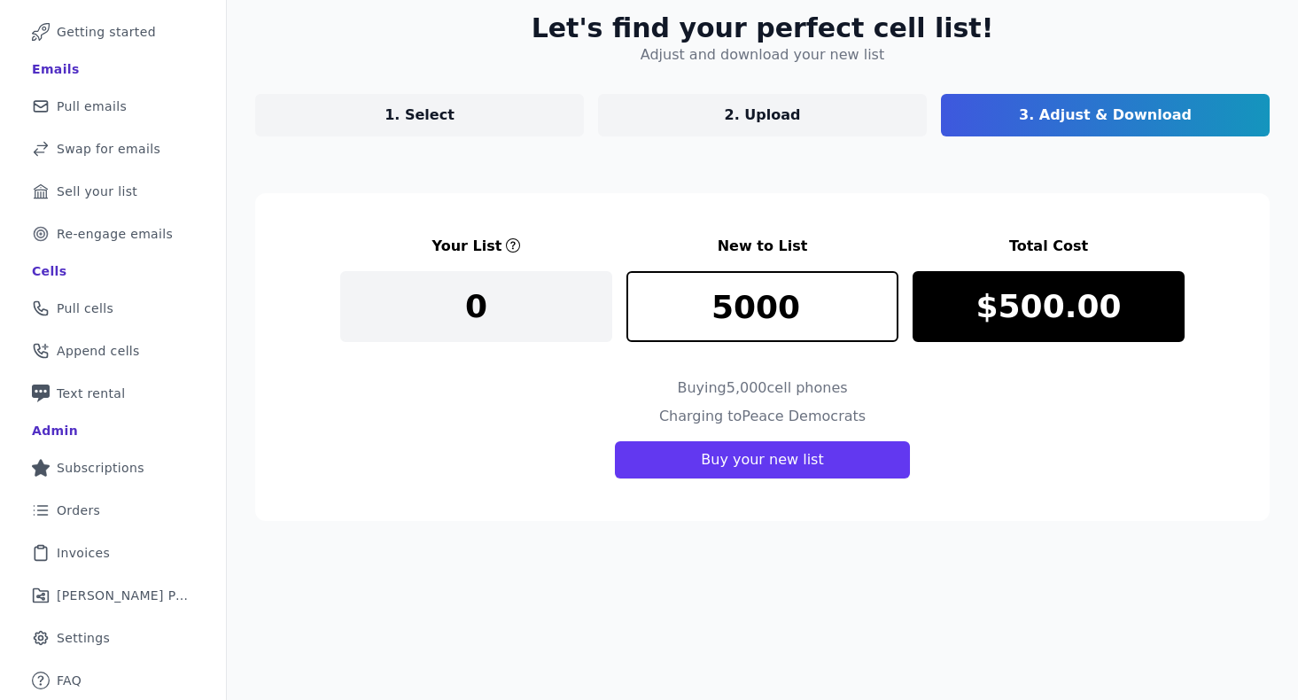
click at [473, 401] on div "Buying 5,000 cell phones" at bounding box center [762, 392] width 845 height 28
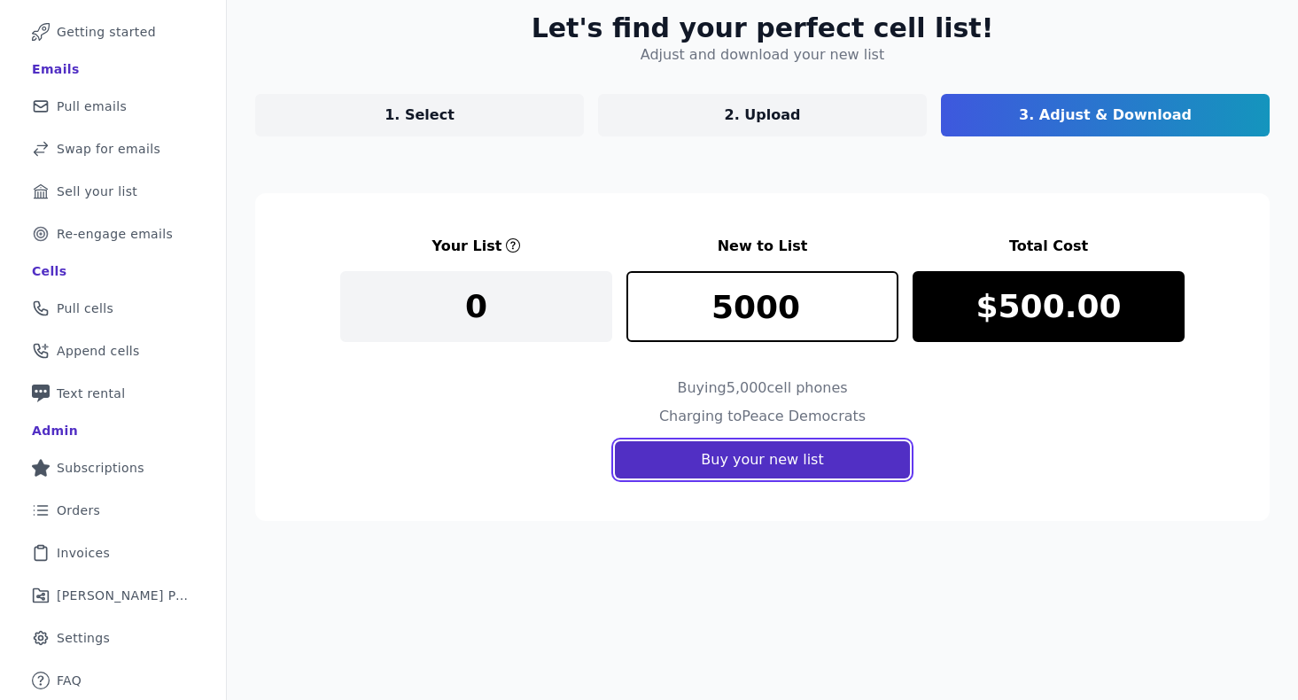
click at [885, 464] on button "Buy your new list" at bounding box center [762, 459] width 294 height 37
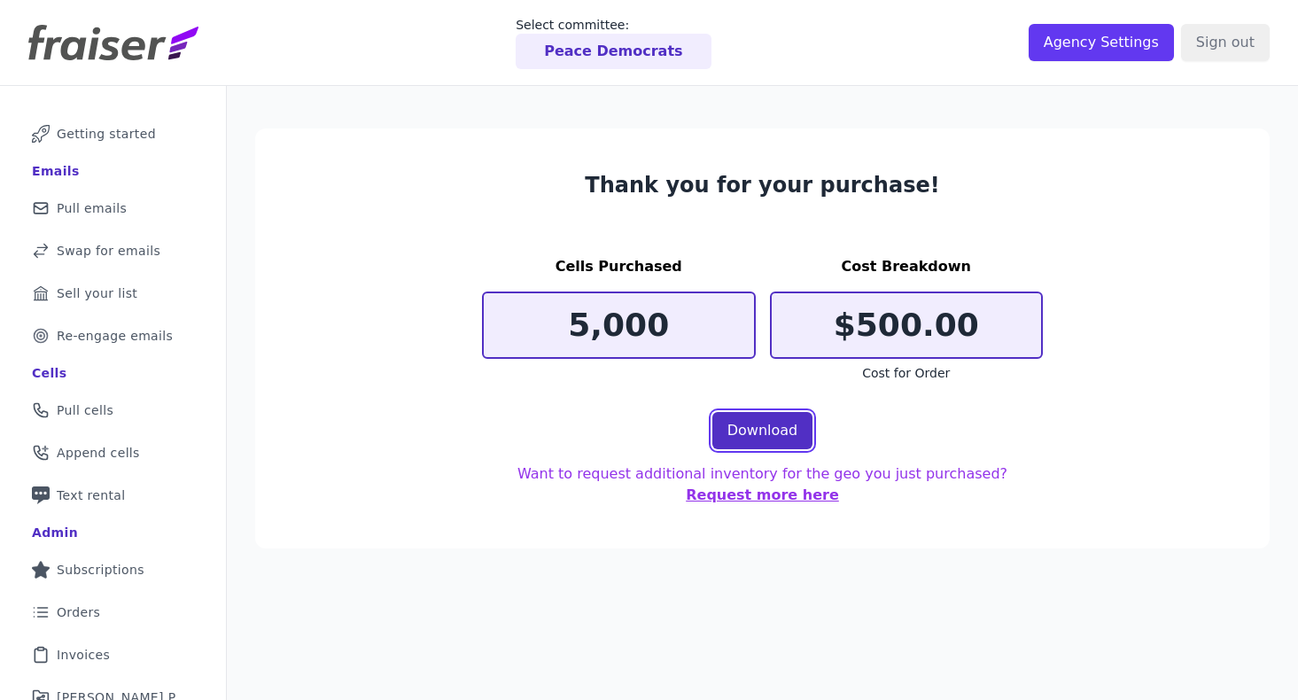
click at [768, 440] on link "Download" at bounding box center [763, 430] width 101 height 37
